Goal: Find specific page/section: Find specific page/section

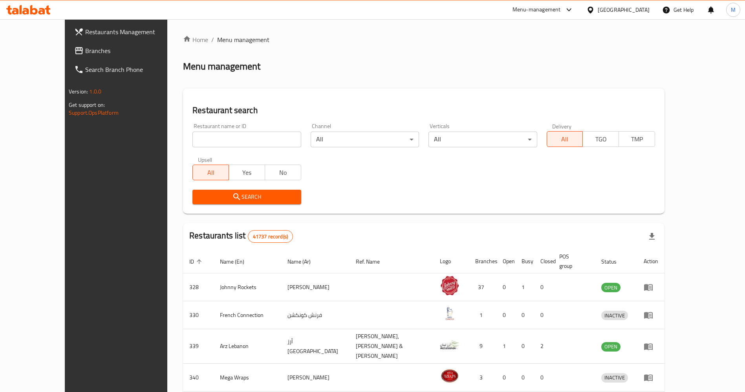
click at [192, 132] on input "search" at bounding box center [246, 140] width 108 height 16
paste input "769656"
type input "769656"
click at [208, 204] on button "Search" at bounding box center [246, 197] width 108 height 15
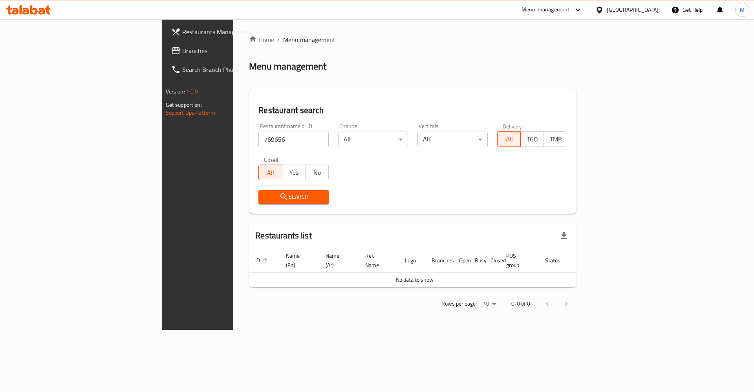
click at [258, 142] on input "769656" at bounding box center [293, 140] width 70 height 16
click at [182, 48] on span "Branches" at bounding box center [231, 50] width 99 height 9
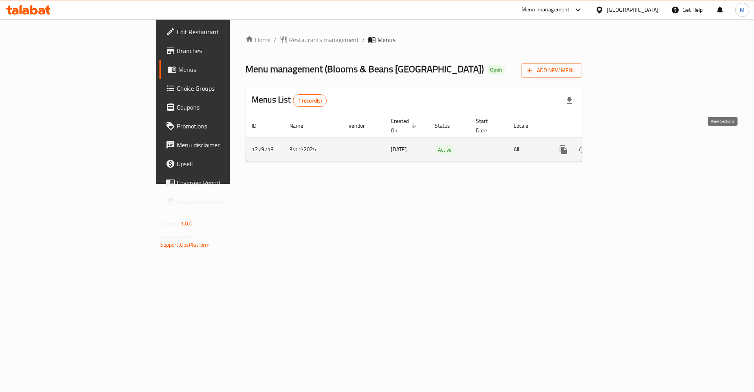
click at [630, 140] on link "enhanced table" at bounding box center [620, 149] width 19 height 19
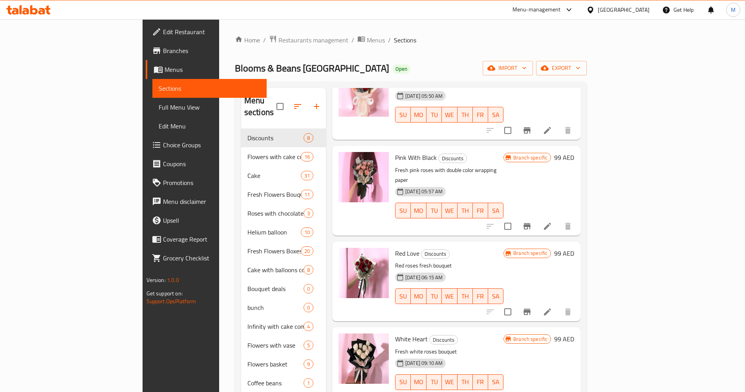
scroll to position [59, 0]
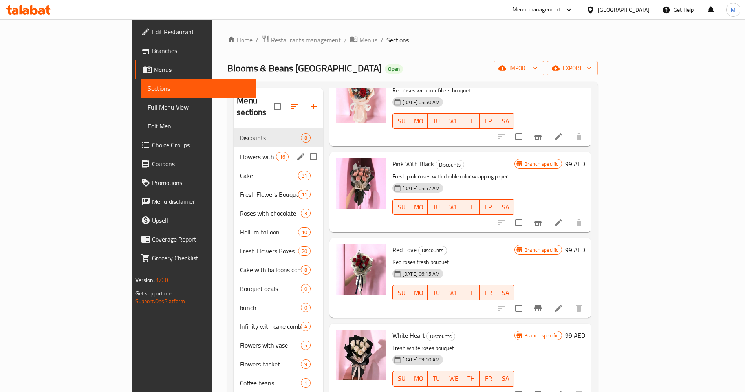
click at [277, 153] on span "16" at bounding box center [283, 156] width 12 height 7
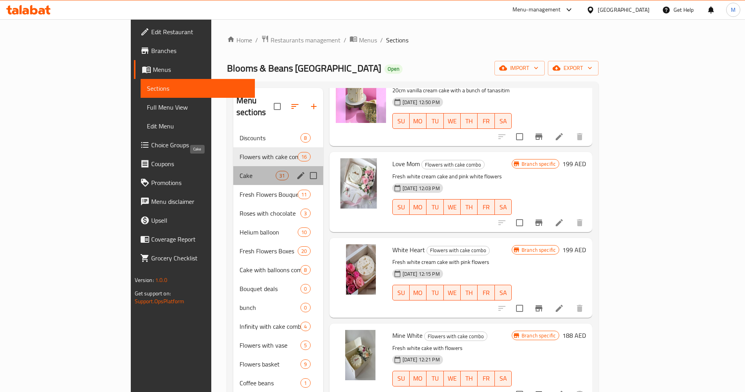
click at [240, 171] on span "Cake" at bounding box center [258, 175] width 36 height 9
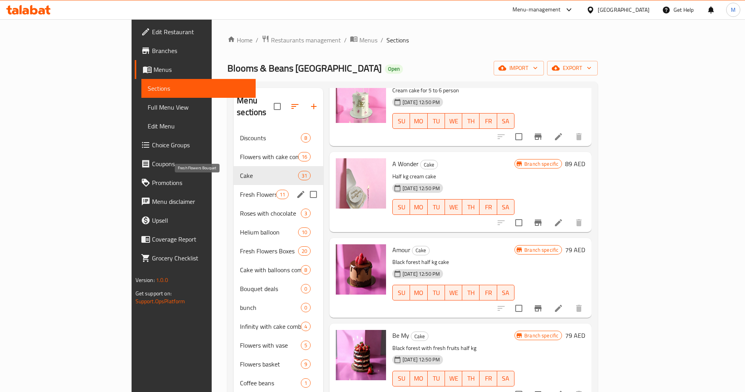
click at [240, 190] on span "Fresh Flowers Bouquet" at bounding box center [258, 194] width 36 height 9
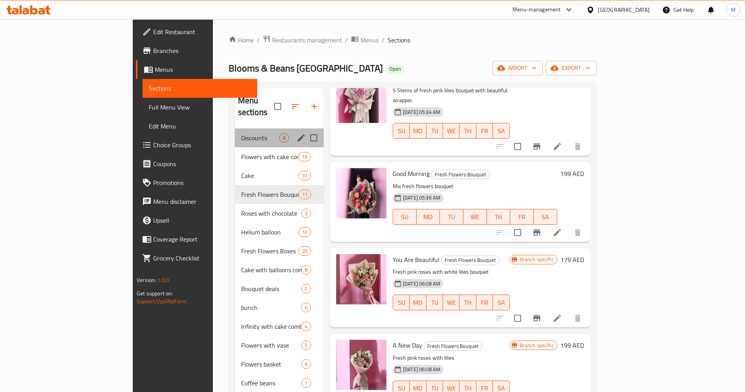
click at [235, 133] on div "Discounts 8" at bounding box center [279, 137] width 89 height 19
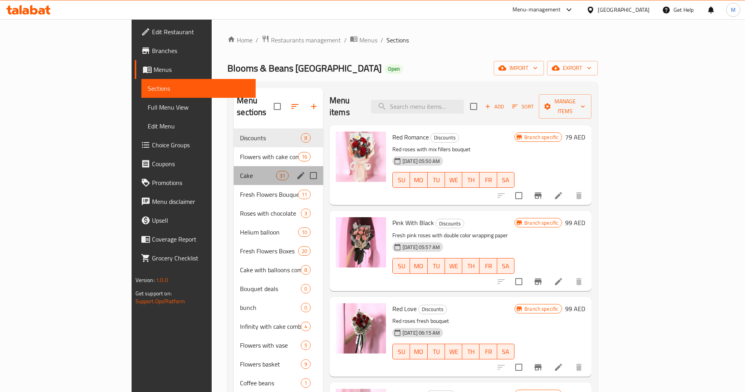
click at [234, 169] on div "Cake 31" at bounding box center [279, 175] width 90 height 19
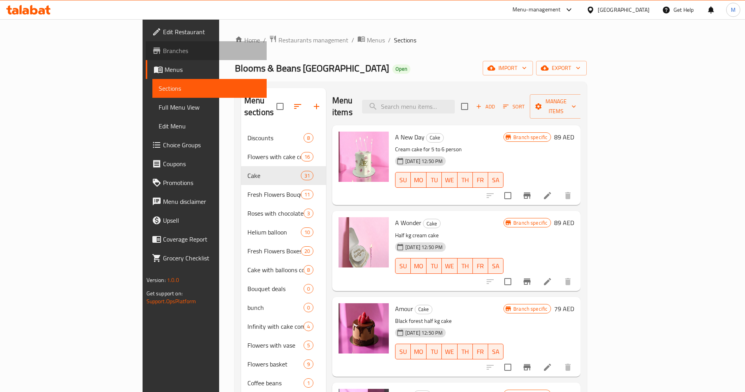
click at [163, 51] on span "Branches" at bounding box center [212, 50] width 98 height 9
